Goal: Transaction & Acquisition: Purchase product/service

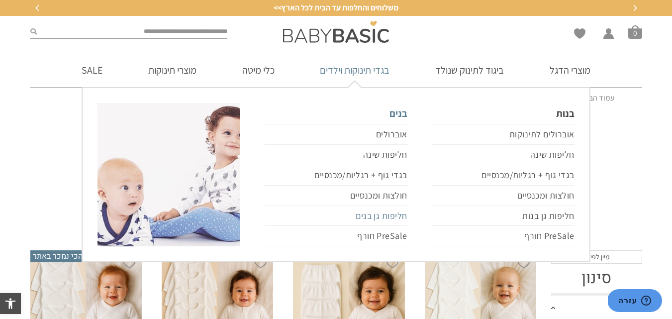
click at [399, 215] on link "חליפות גן בנים" at bounding box center [336, 216] width 142 height 20
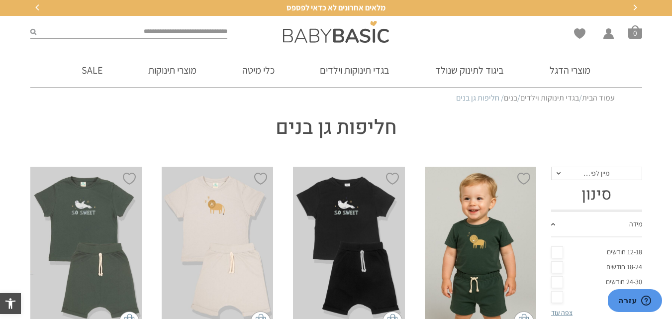
click at [552, 97] on link "בגדי תינוקות וילדים" at bounding box center [549, 98] width 59 height 10
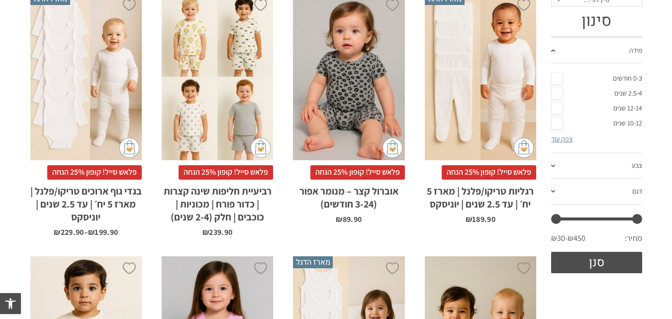
scroll to position [264, 0]
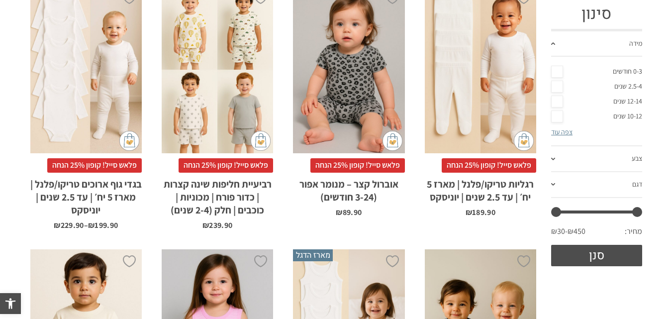
click at [560, 115] on link "10-12 שנים" at bounding box center [596, 116] width 91 height 15
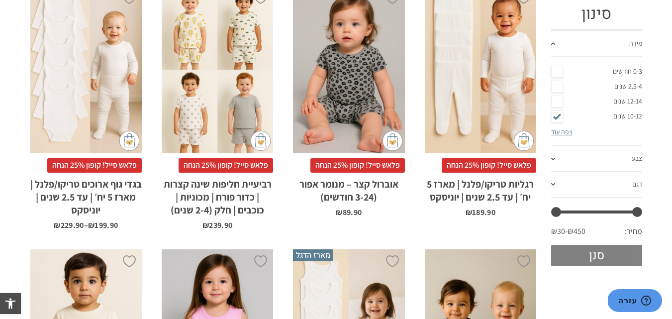
click at [590, 248] on button "סנן" at bounding box center [596, 255] width 91 height 21
click at [587, 254] on button "סנן" at bounding box center [596, 255] width 91 height 21
click at [586, 254] on button "סנן" at bounding box center [596, 255] width 91 height 21
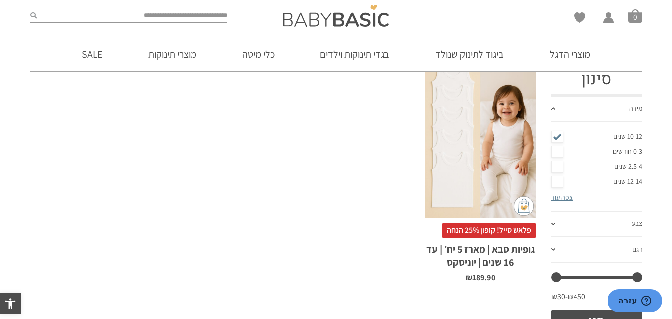
click at [492, 149] on div "x בחירת מידה 1-2y 2-3y 4-6y 6-8-שנים 8-10y 10-12-שנים 12-14-שנים 14-16-שנים" at bounding box center [480, 135] width 111 height 168
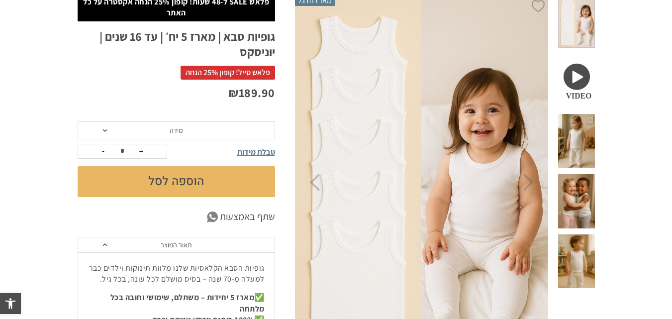
click at [203, 126] on span "מידה" at bounding box center [177, 130] width 198 height 19
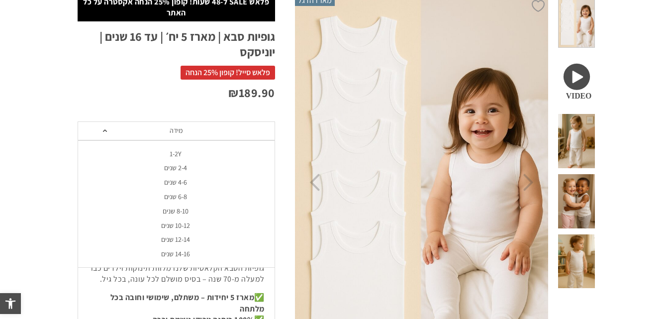
click at [185, 226] on div "10-12 שנים" at bounding box center [176, 225] width 198 height 8
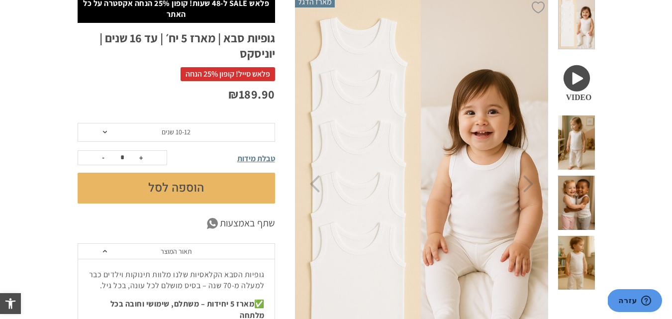
scroll to position [87, 0]
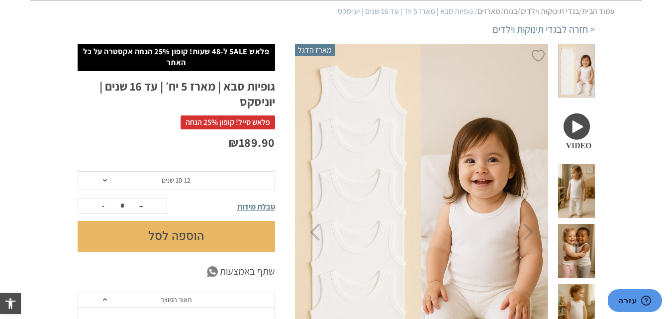
click at [141, 204] on button "+" at bounding box center [141, 206] width 15 height 14
type input "*"
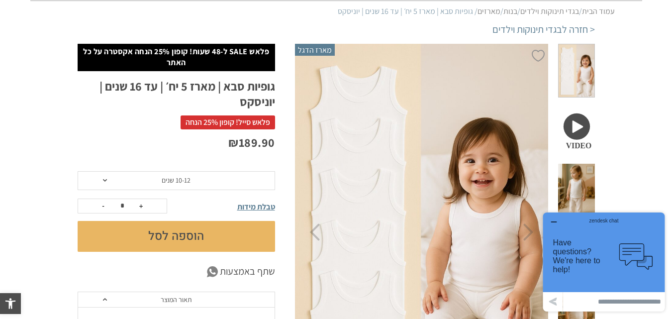
click at [294, 27] on div "< חזרה לבגדי תינוקות וילדים" at bounding box center [336, 32] width 517 height 21
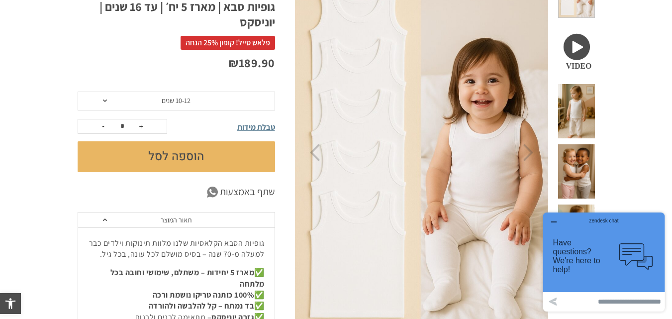
scroll to position [149, 0]
